Goal: Task Accomplishment & Management: Complete application form

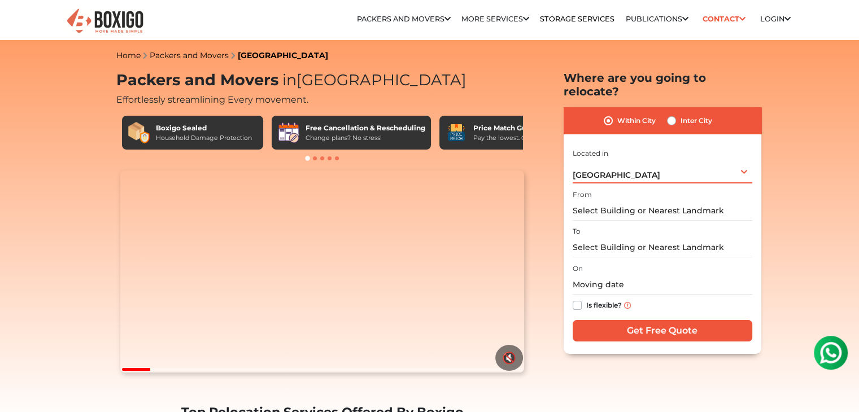
click at [602, 170] on span "[GEOGRAPHIC_DATA]" at bounding box center [617, 175] width 88 height 10
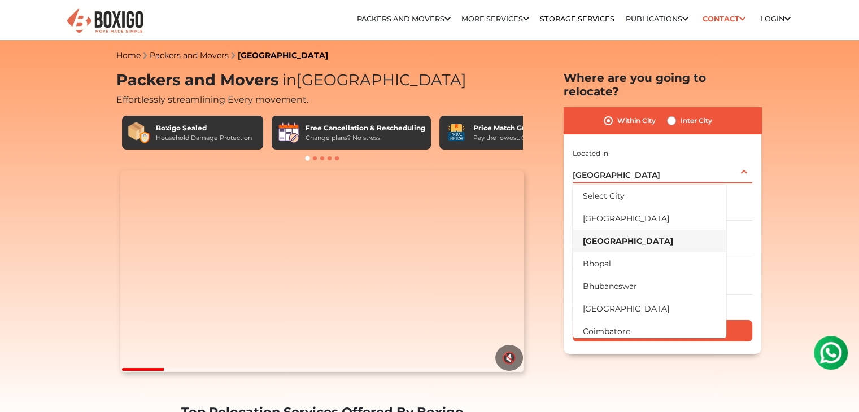
click at [602, 170] on span "[GEOGRAPHIC_DATA]" at bounding box center [617, 175] width 88 height 10
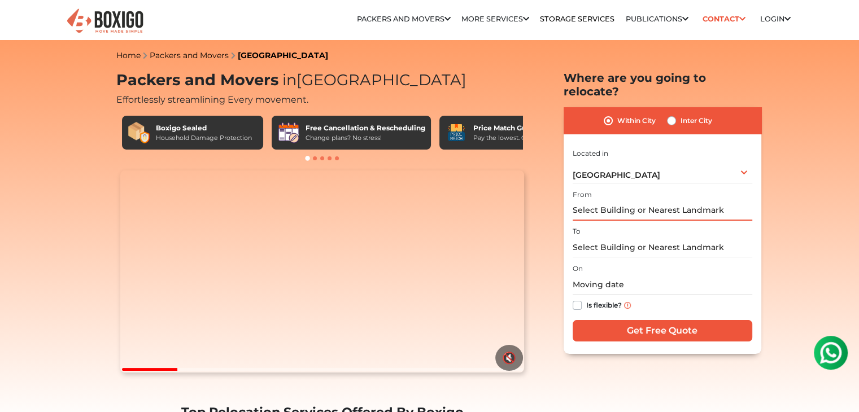
click at [609, 204] on input "text" at bounding box center [663, 211] width 180 height 20
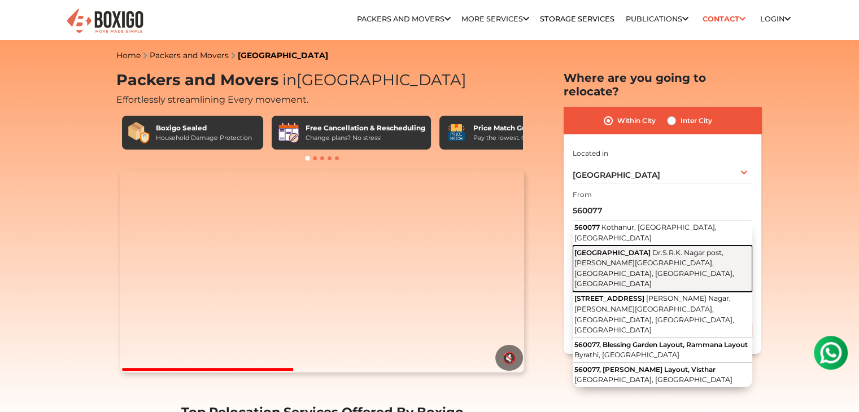
click at [641, 246] on button "[GEOGRAPHIC_DATA] Nagar post, [PERSON_NAME][GEOGRAPHIC_DATA], [GEOGRAPHIC_DATA]…" at bounding box center [663, 269] width 180 height 46
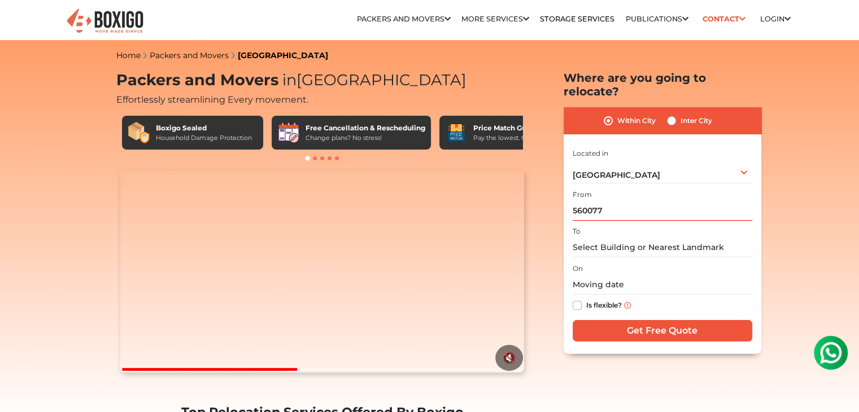
type input "[GEOGRAPHIC_DATA] Nagar post, [PERSON_NAME][GEOGRAPHIC_DATA], [GEOGRAPHIC_DATA]…"
click at [623, 238] on input "text" at bounding box center [663, 248] width 180 height 20
paste input "really appreciate it"
type input "really appreciate it"
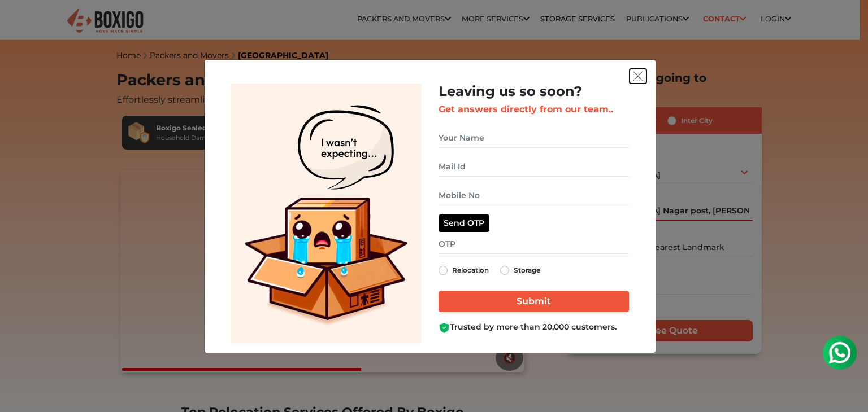
click at [635, 80] on img "get free quote dialog" at bounding box center [638, 76] width 10 height 10
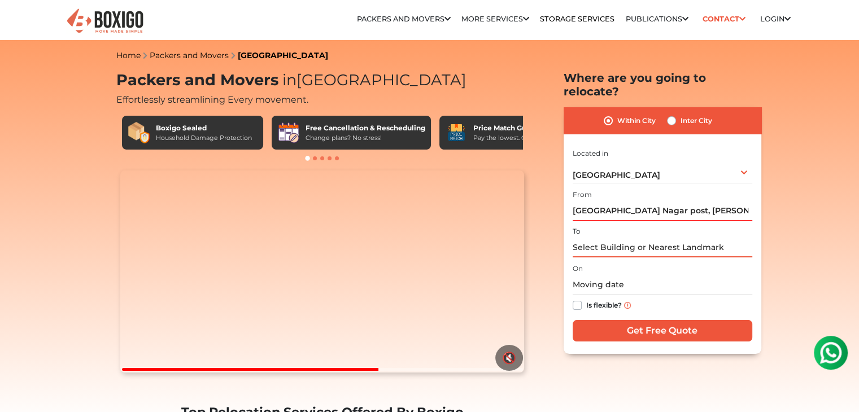
click at [644, 240] on input "text" at bounding box center [663, 248] width 180 height 20
paste input "[STREET_ADDRESS][PERSON_NAME]"
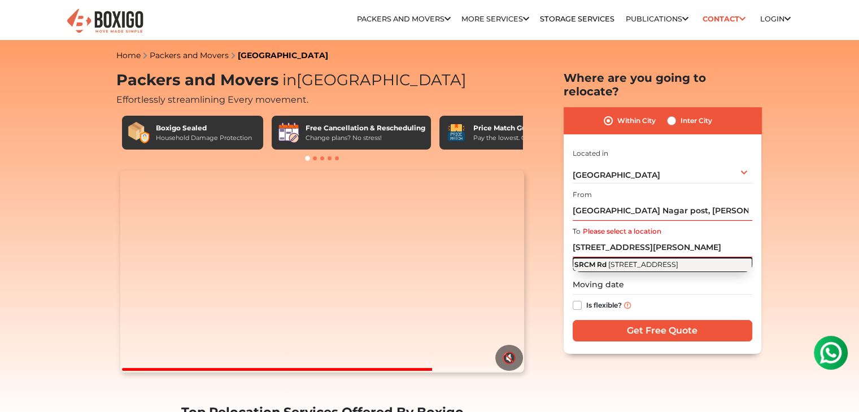
click at [674, 260] on span "[STREET_ADDRESS]" at bounding box center [643, 264] width 70 height 8
type input "[STREET_ADDRESS]"
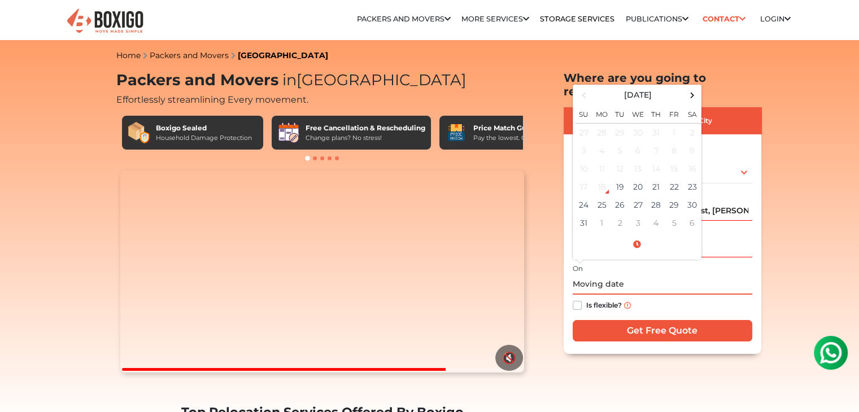
click at [628, 275] on input "text" at bounding box center [663, 285] width 180 height 20
click at [694, 88] on span at bounding box center [692, 95] width 15 height 15
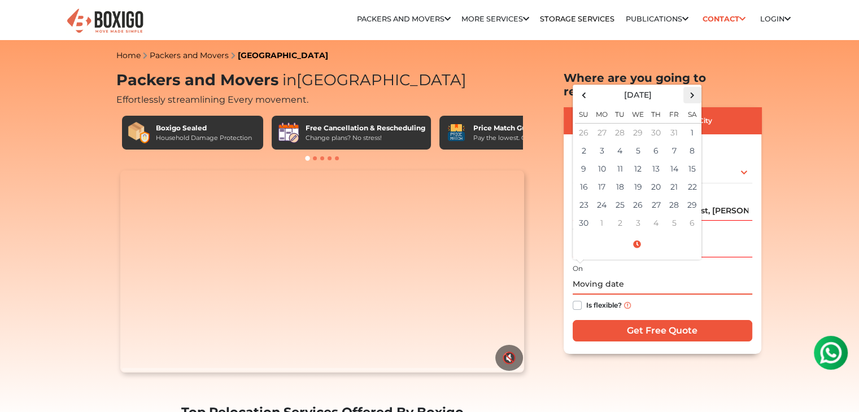
click at [694, 88] on span at bounding box center [692, 95] width 15 height 15
click at [677, 142] on td "12" at bounding box center [674, 151] width 18 height 18
type input "[DATE] 12:00 AM"
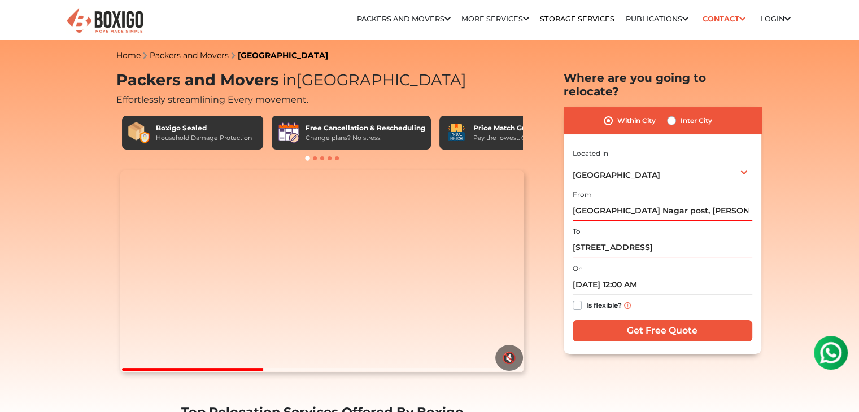
click at [586, 299] on label "Is flexible?" at bounding box center [604, 305] width 36 height 12
click at [580, 299] on input "Is flexible?" at bounding box center [577, 304] width 9 height 11
checkbox input "true"
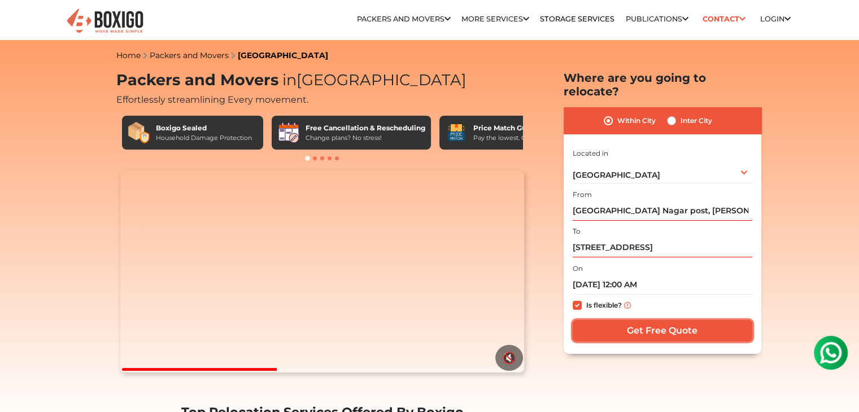
click at [606, 320] on input "Get Free Quote" at bounding box center [663, 330] width 180 height 21
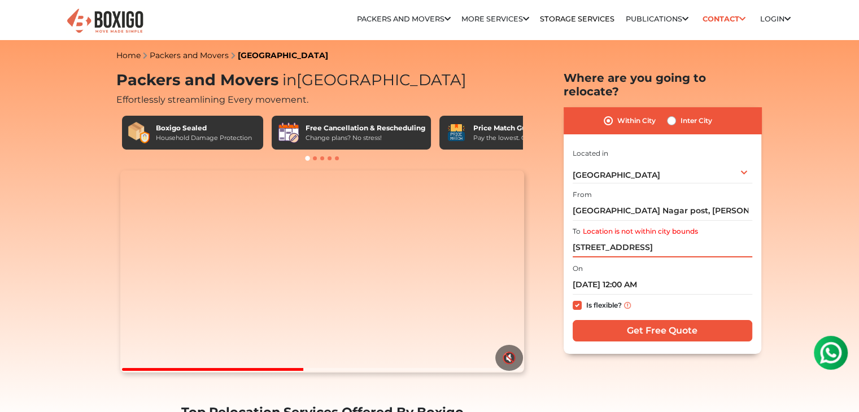
click at [613, 238] on input "[STREET_ADDRESS]" at bounding box center [663, 248] width 180 height 20
click at [689, 238] on input "[STREET_ADDRESS]" at bounding box center [663, 248] width 180 height 20
drag, startPoint x: 779, startPoint y: 232, endPoint x: 789, endPoint y: 232, distance: 9.0
drag, startPoint x: 689, startPoint y: 236, endPoint x: 748, endPoint y: 236, distance: 59.3
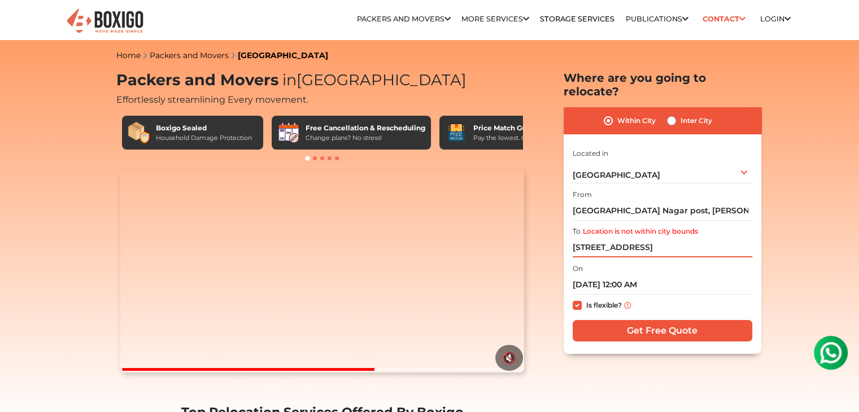
click at [742, 238] on input "[STREET_ADDRESS]" at bounding box center [663, 248] width 180 height 20
drag, startPoint x: 752, startPoint y: 236, endPoint x: 766, endPoint y: 236, distance: 14.1
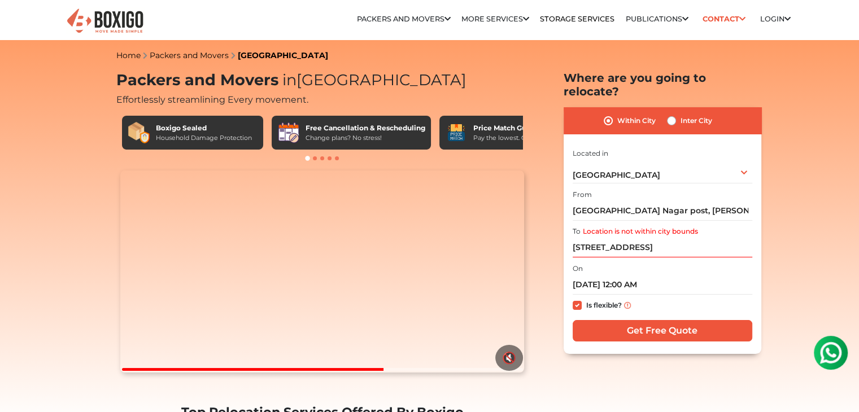
click at [721, 238] on input "[STREET_ADDRESS]" at bounding box center [663, 248] width 180 height 20
drag, startPoint x: 759, startPoint y: 236, endPoint x: 773, endPoint y: 236, distance: 13.6
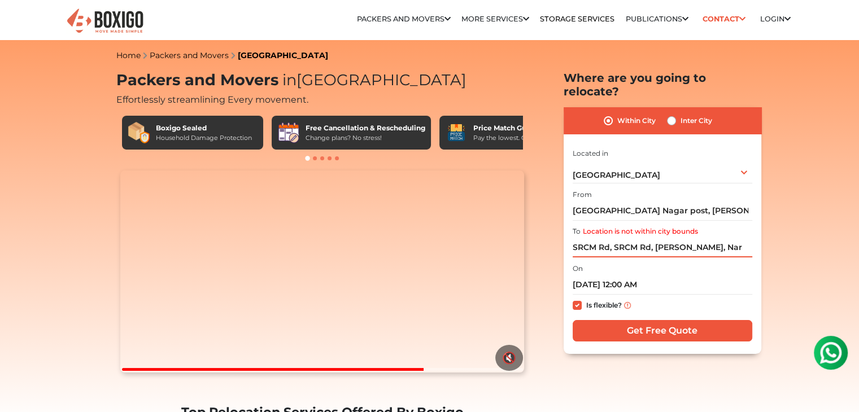
scroll to position [0, 0]
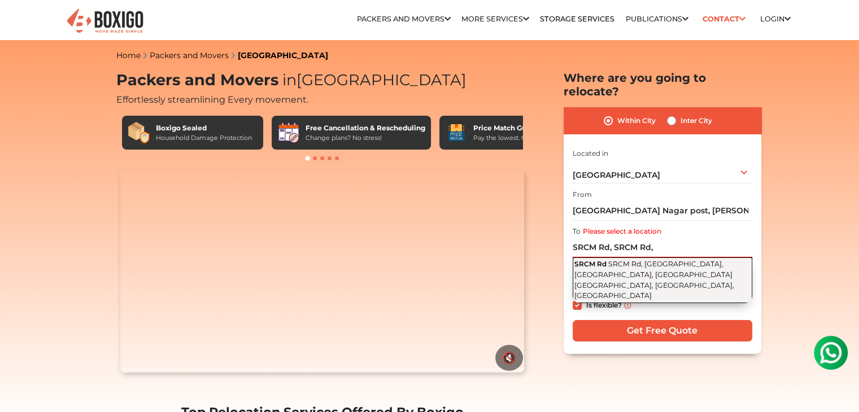
click at [663, 258] on button "SRCM Rd SRCM Rd, [GEOGRAPHIC_DATA], [GEOGRAPHIC_DATA], [GEOGRAPHIC_DATA] [GEOGR…" at bounding box center [663, 281] width 180 height 46
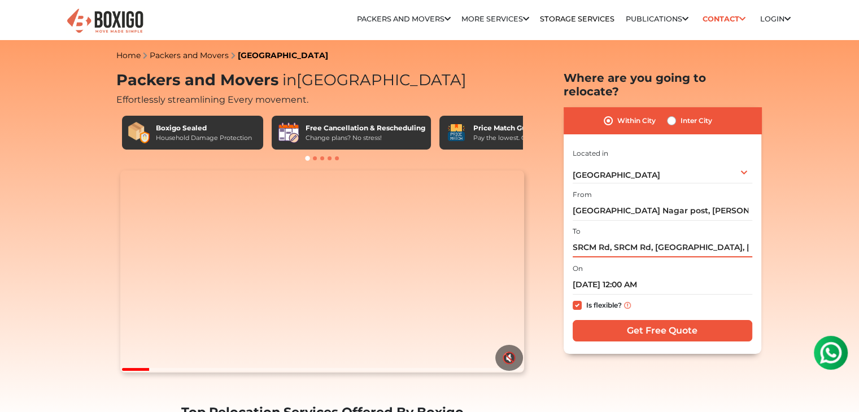
click at [595, 238] on input "SRCM Rd, SRCM Rd, [GEOGRAPHIC_DATA], [GEOGRAPHIC_DATA], [GEOGRAPHIC_DATA] [GEOG…" at bounding box center [663, 248] width 180 height 20
paste input "[STREET_ADDRESS]"
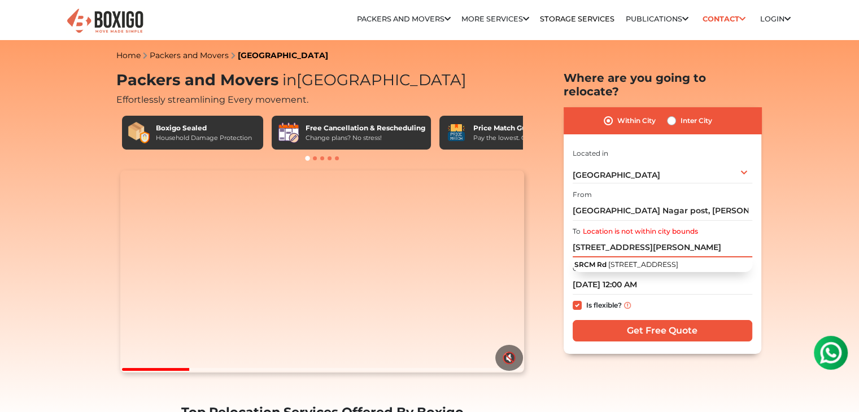
drag, startPoint x: 584, startPoint y: 233, endPoint x: 556, endPoint y: 234, distance: 28.3
click at [556, 234] on section "Packers and Movers in [GEOGRAPHIC_DATA] Effortlessly streamlining Every movemen…" at bounding box center [645, 212] width 198 height 283
click at [587, 238] on input "[STREET_ADDRESS][PERSON_NAME]" at bounding box center [663, 248] width 180 height 20
drag, startPoint x: 593, startPoint y: 234, endPoint x: 561, endPoint y: 234, distance: 32.2
click at [561, 234] on section "Packers and Movers in [GEOGRAPHIC_DATA] Effortlessly streamlining Every movemen…" at bounding box center [645, 212] width 198 height 283
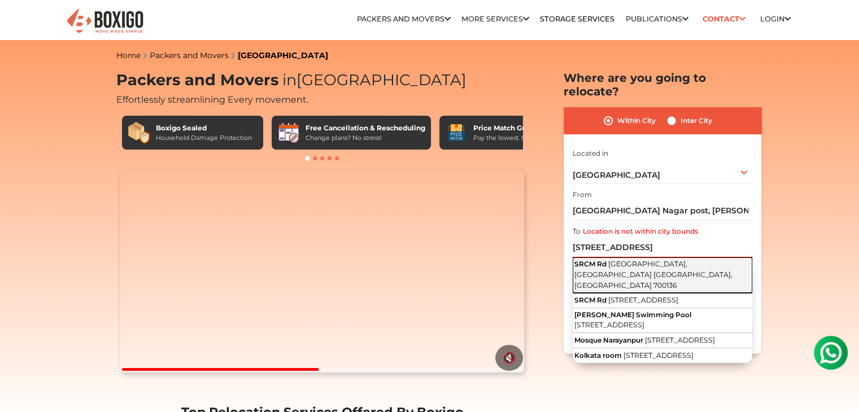
click at [657, 258] on button "SRCM Rd Narayanpur, [GEOGRAPHIC_DATA] [GEOGRAPHIC_DATA], [GEOGRAPHIC_DATA] 7001…" at bounding box center [663, 276] width 180 height 36
type input "[STREET_ADDRESS]"
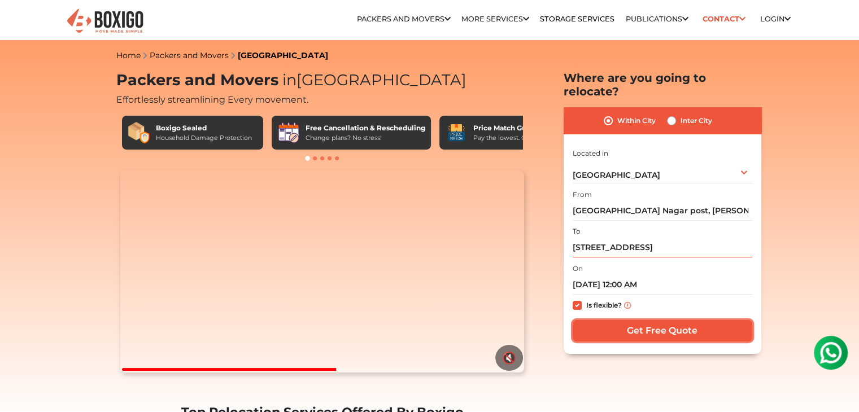
click at [647, 320] on input "Get Free Quote" at bounding box center [663, 330] width 180 height 21
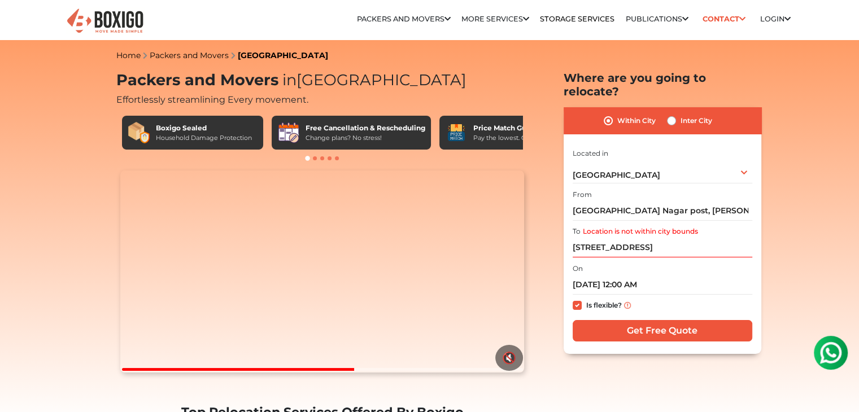
click at [617, 227] on label "Location is not within city bounds" at bounding box center [640, 232] width 115 height 10
click at [617, 238] on input "[STREET_ADDRESS]" at bounding box center [663, 248] width 180 height 20
